Goal: Transaction & Acquisition: Purchase product/service

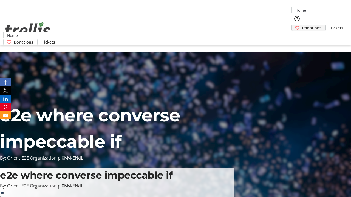
click at [302, 25] on span "Donations" at bounding box center [311, 28] width 19 height 6
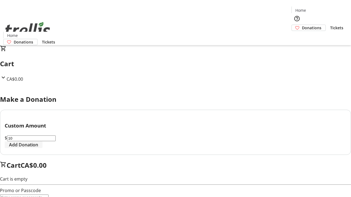
click at [38, 148] on span "Add Donation" at bounding box center [23, 145] width 29 height 7
